Goal: Entertainment & Leisure: Browse casually

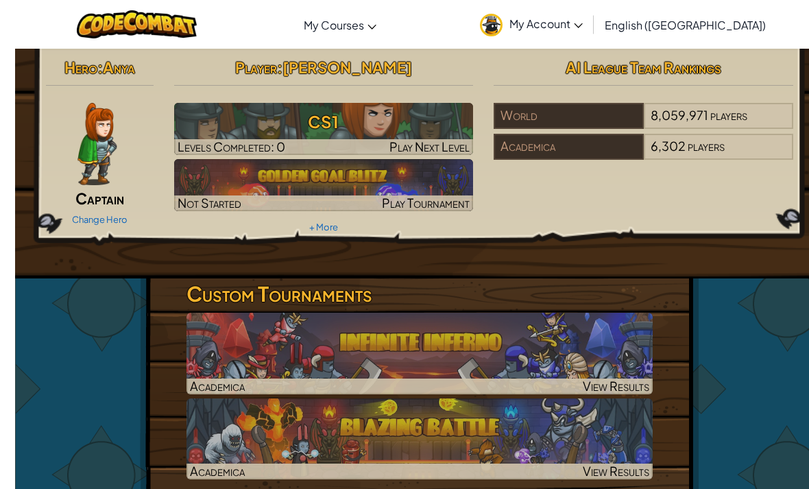
scroll to position [10, 0]
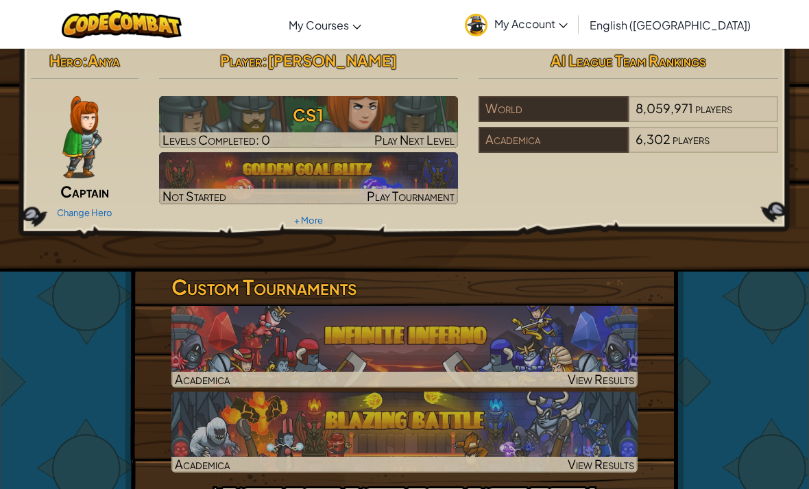
click at [515, 428] on img at bounding box center [405, 432] width 466 height 81
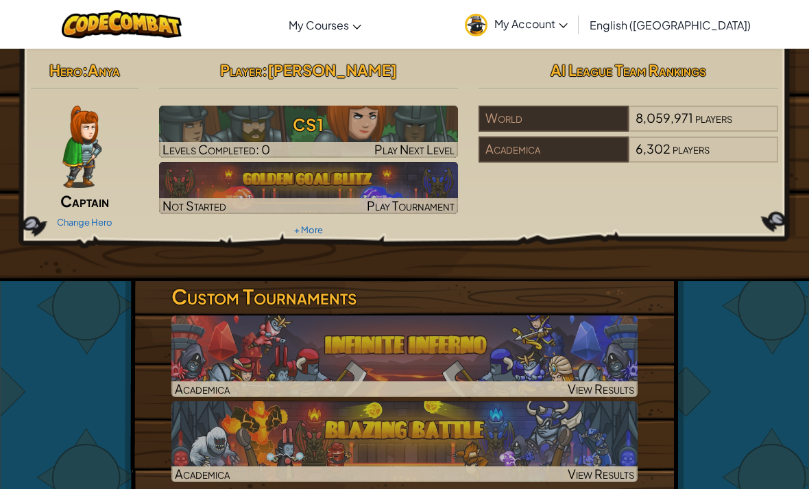
click at [512, 425] on img at bounding box center [405, 441] width 466 height 81
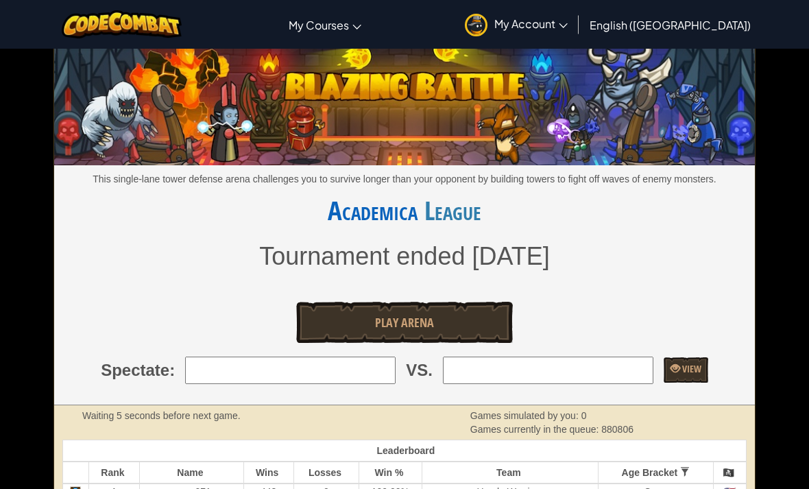
click at [495, 316] on link "Play Arena" at bounding box center [404, 322] width 217 height 41
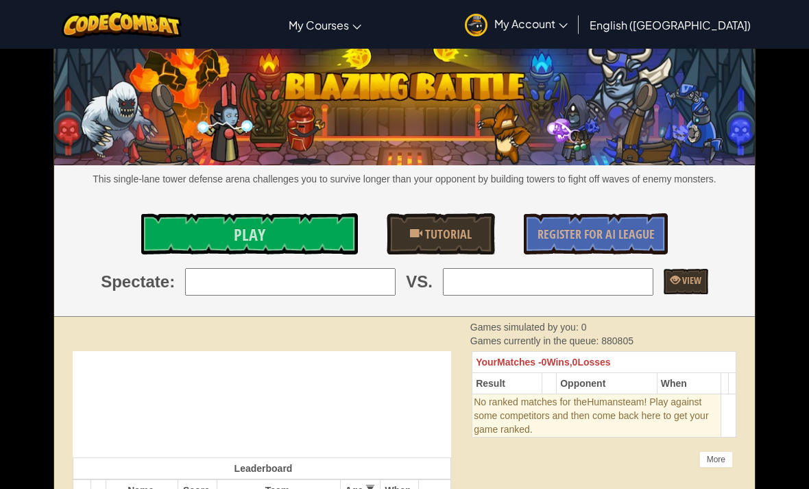
click at [330, 242] on link "Play" at bounding box center [249, 233] width 217 height 41
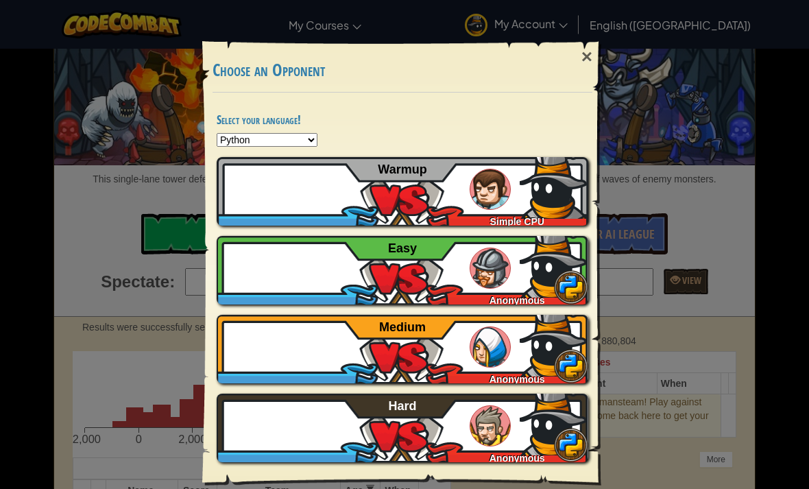
click at [580, 55] on div "×" at bounding box center [587, 57] width 32 height 40
